Goal: Task Accomplishment & Management: Complete application form

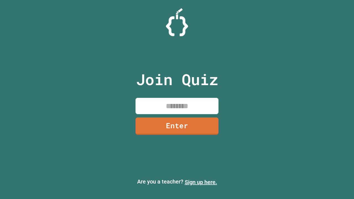
click at [201, 183] on link "Sign up here." at bounding box center [201, 182] width 32 height 7
